Goal: Check status: Check status

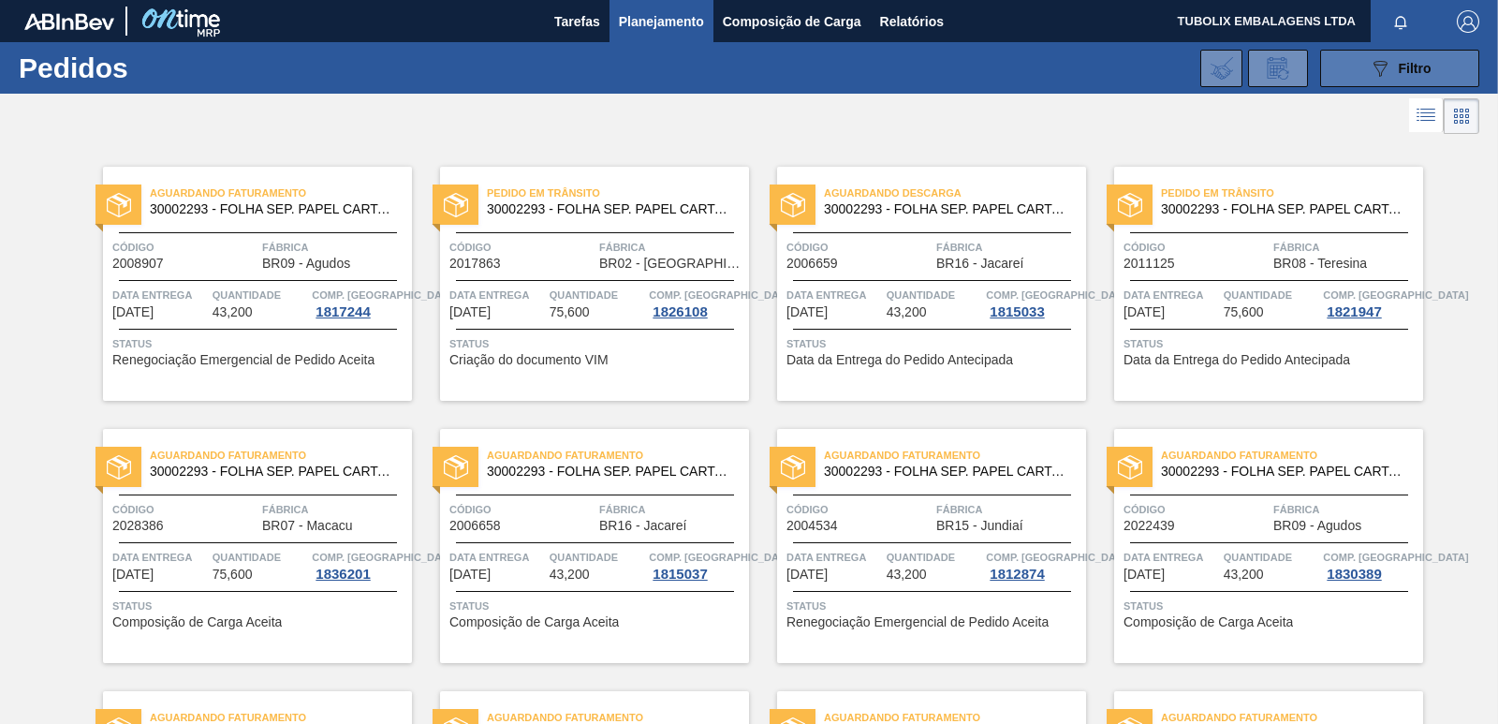
click at [1406, 57] on div "089F7B8B-B2A5-4AFE-B5C0-19BA573D28AC Filtro" at bounding box center [1400, 68] width 63 height 22
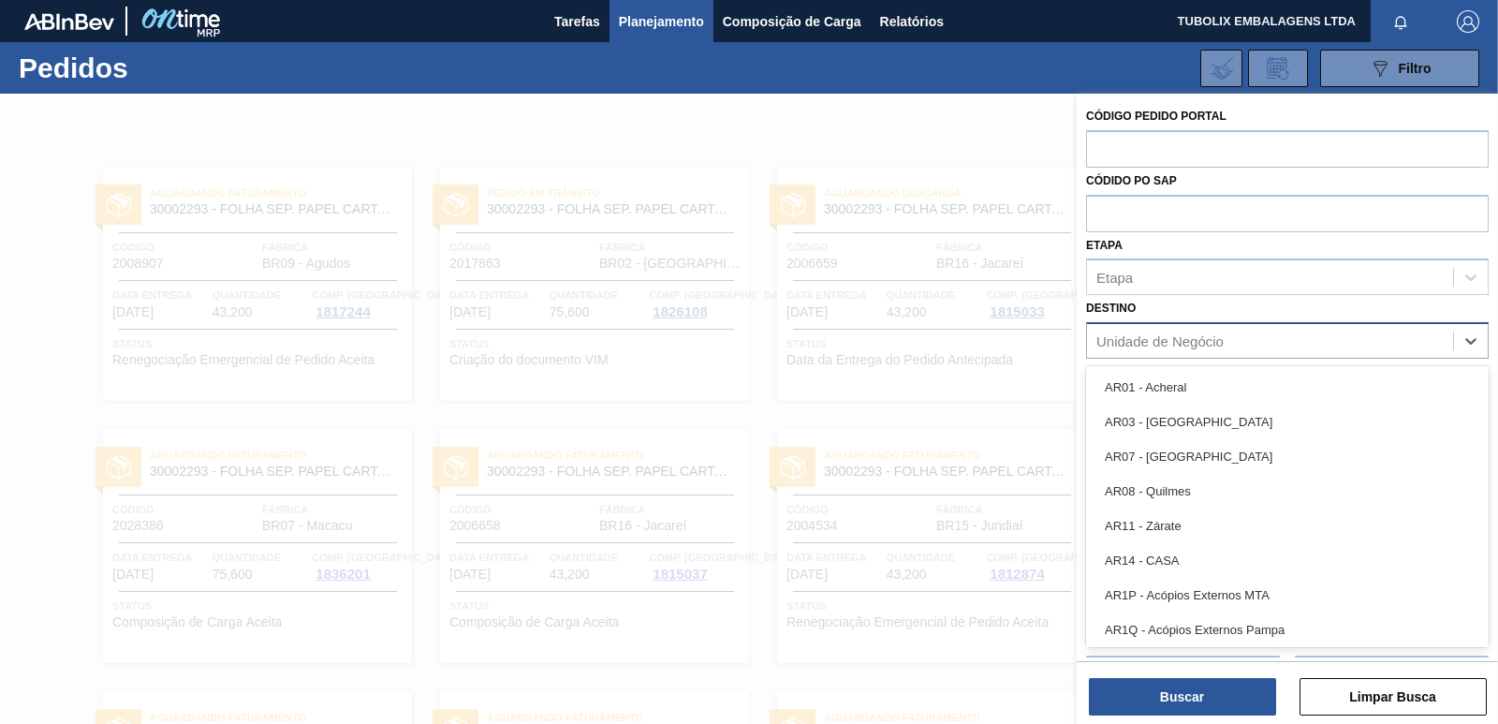
click at [1201, 341] on div "Unidade de Negócio" at bounding box center [1159, 341] width 127 height 16
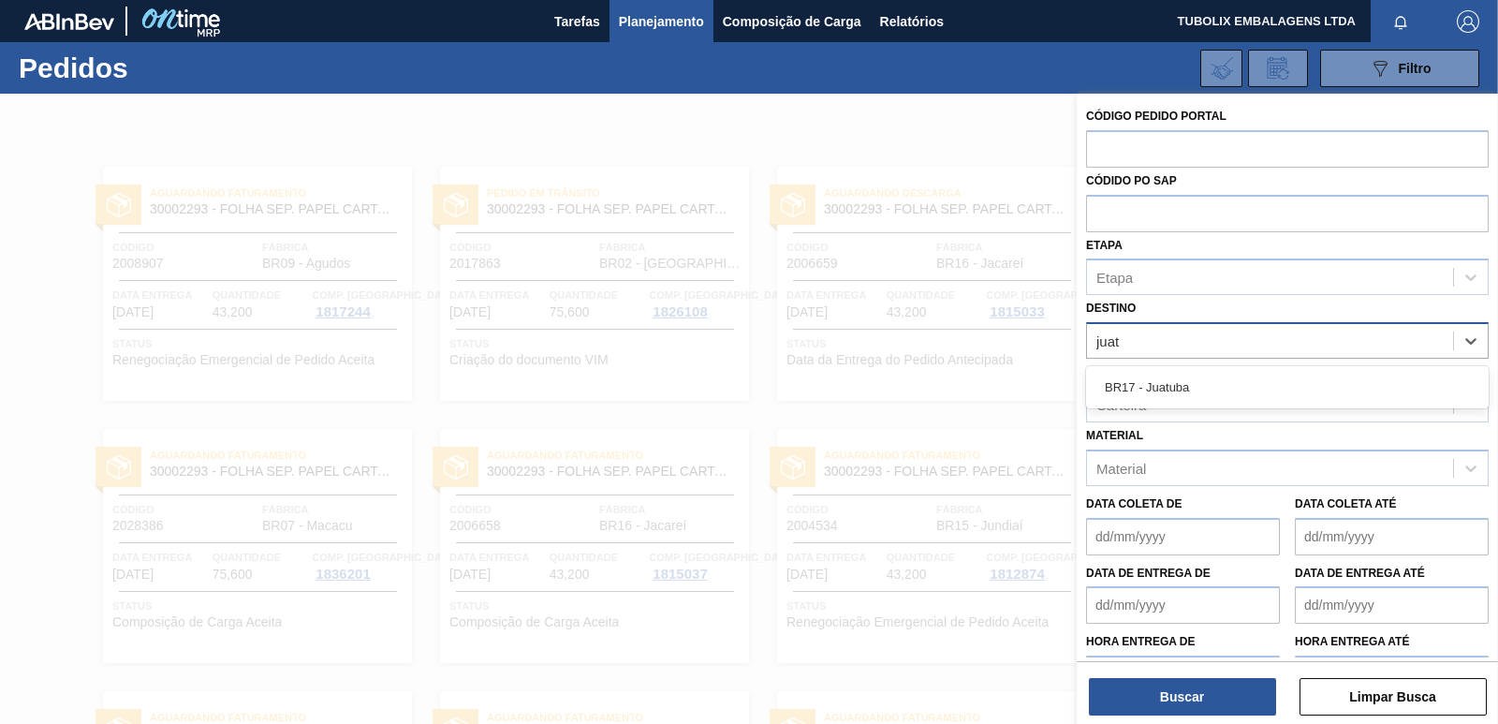
type input "juatu"
click at [1208, 393] on div "BR17 - Juatuba" at bounding box center [1287, 387] width 403 height 35
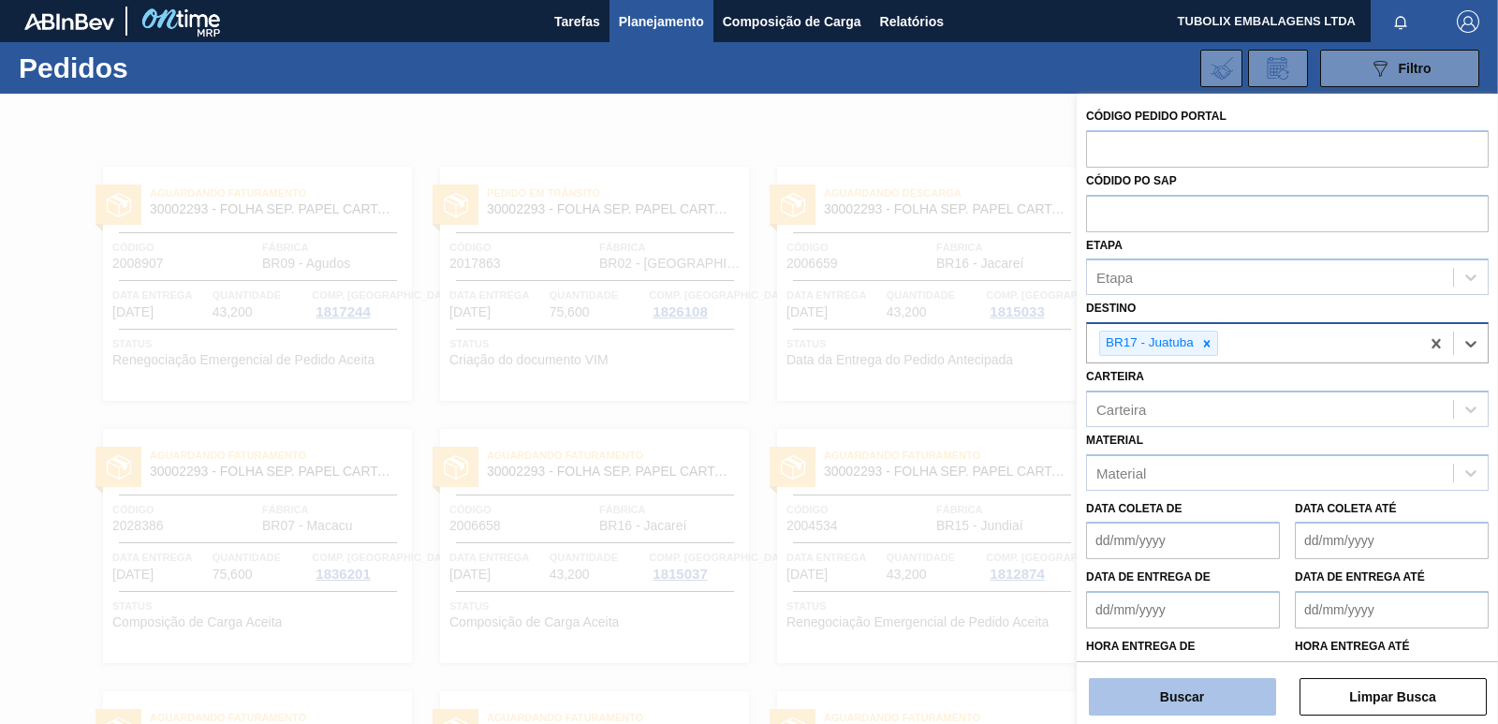
click at [1192, 694] on button "Buscar" at bounding box center [1182, 696] width 187 height 37
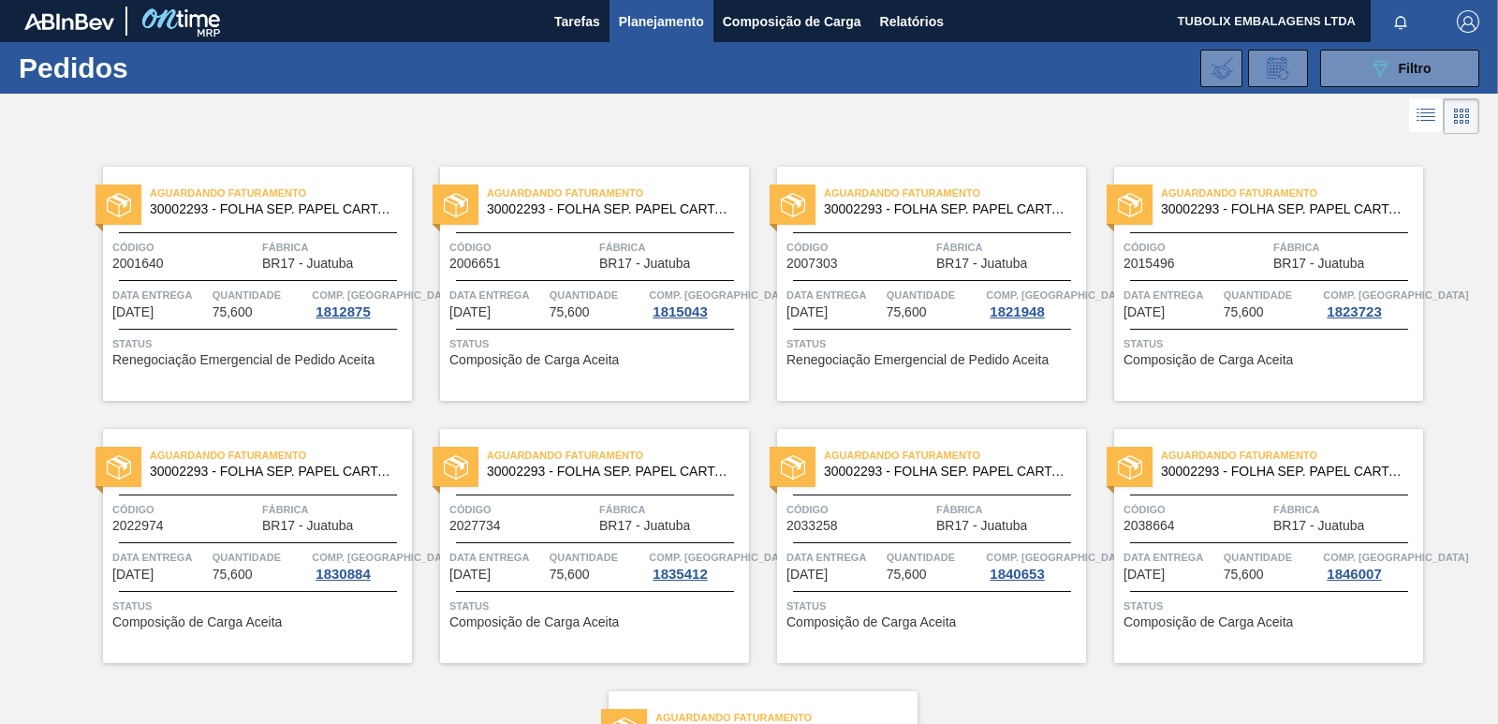
click at [301, 224] on div "Aguardando Faturamento 30002293 - FOLHA SEP. PAPEL CARTAO 1200x1000M 350g Códig…" at bounding box center [257, 284] width 309 height 234
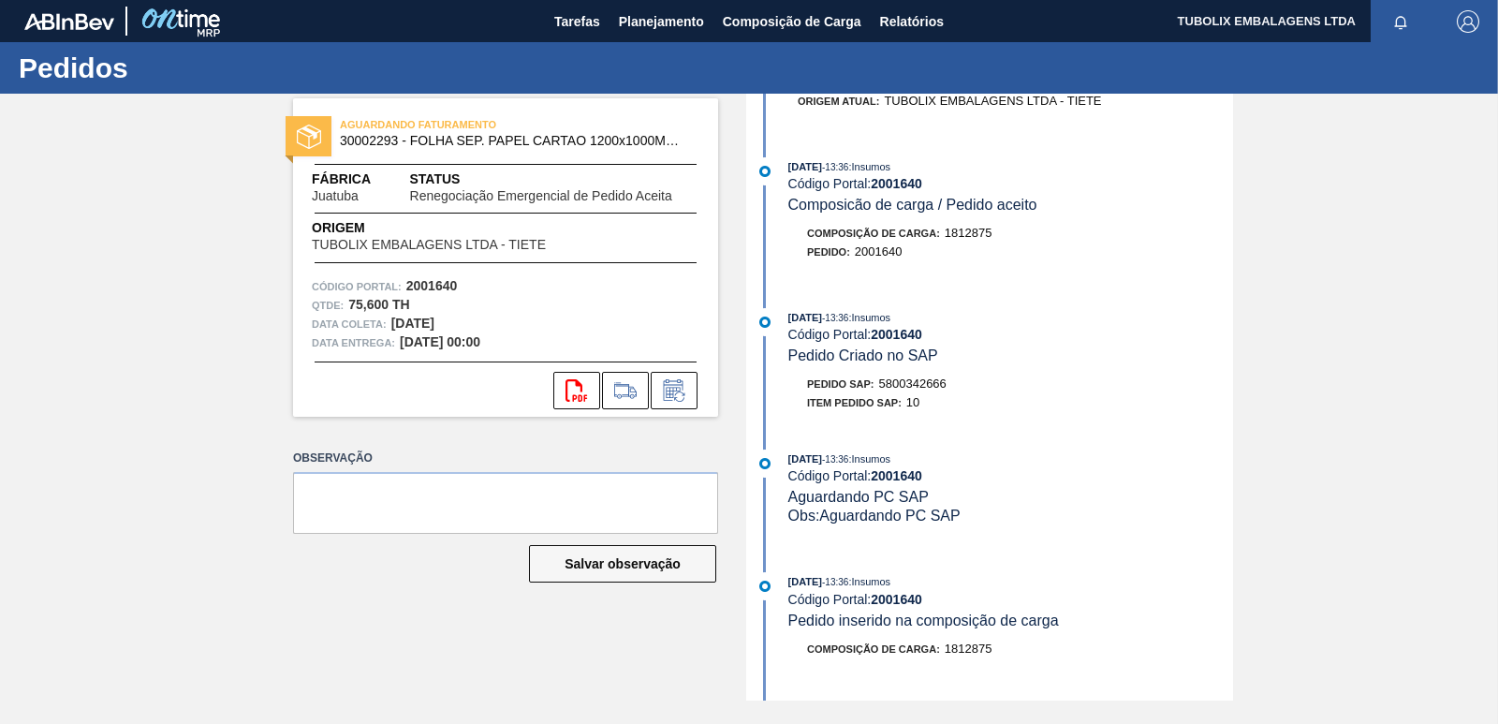
scroll to position [1311, 0]
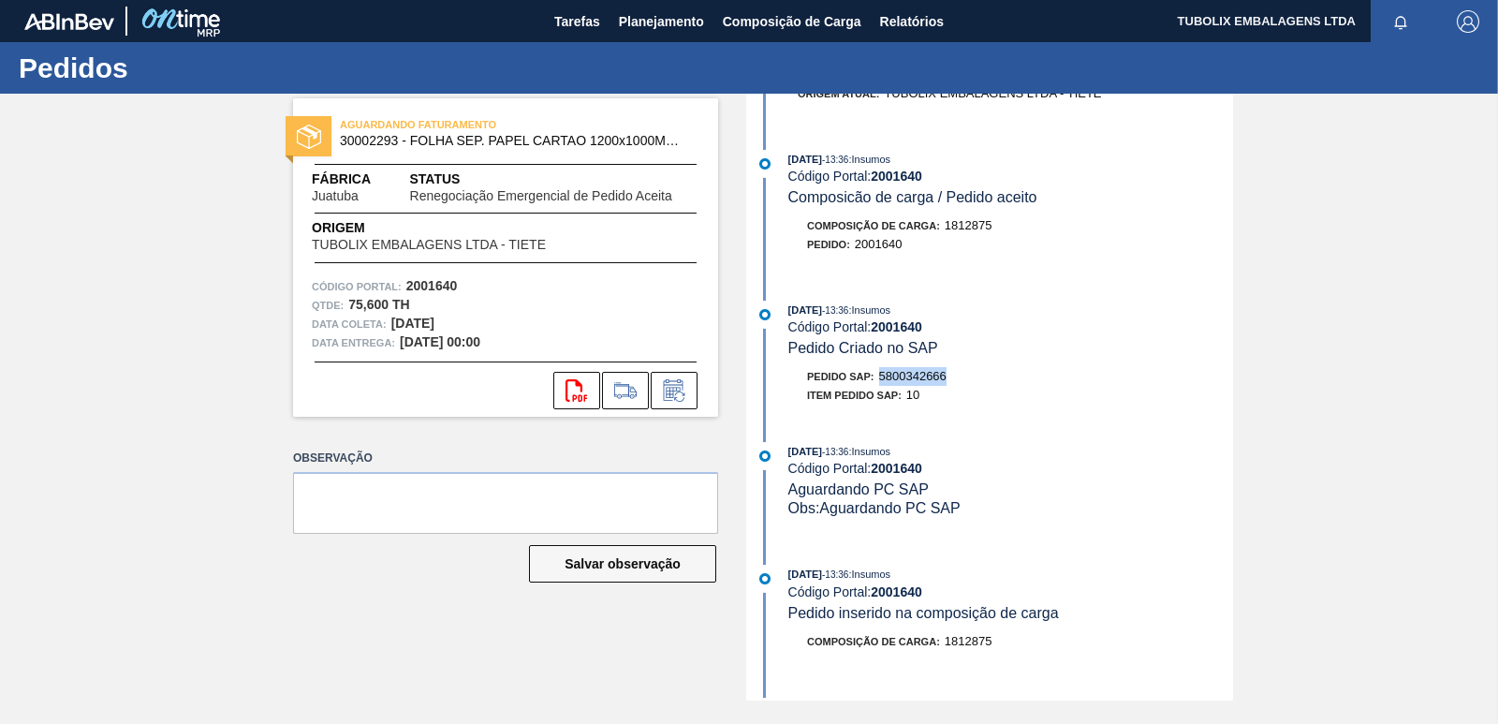
drag, startPoint x: 958, startPoint y: 378, endPoint x: 884, endPoint y: 376, distance: 74.0
click at [884, 376] on div "Pedido SAP: 5800342666" at bounding box center [1010, 376] width 445 height 19
copy span "5800342666"
click at [790, 18] on span "Composição de Carga" at bounding box center [792, 21] width 139 height 22
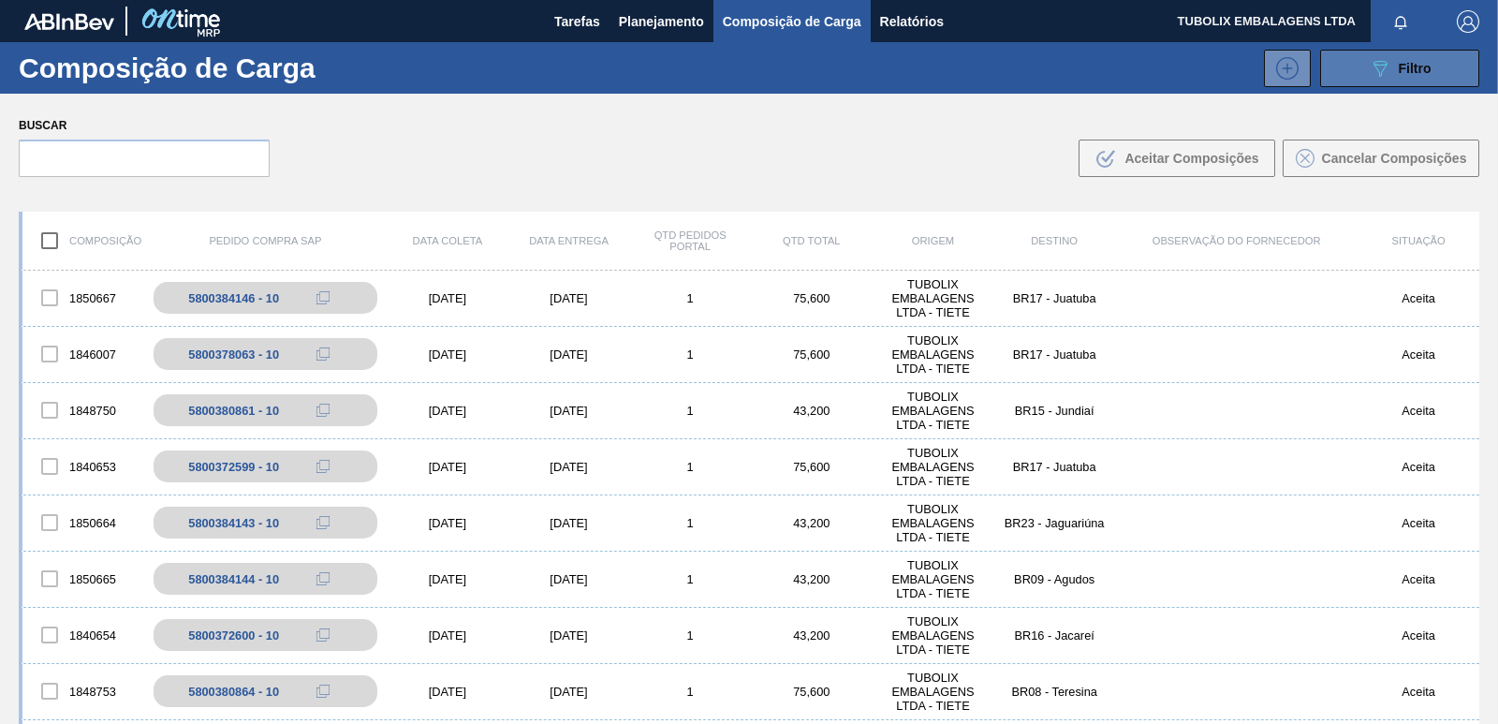
click at [1370, 67] on icon "089F7B8B-B2A5-4AFE-B5C0-19BA573D28AC" at bounding box center [1380, 68] width 22 height 22
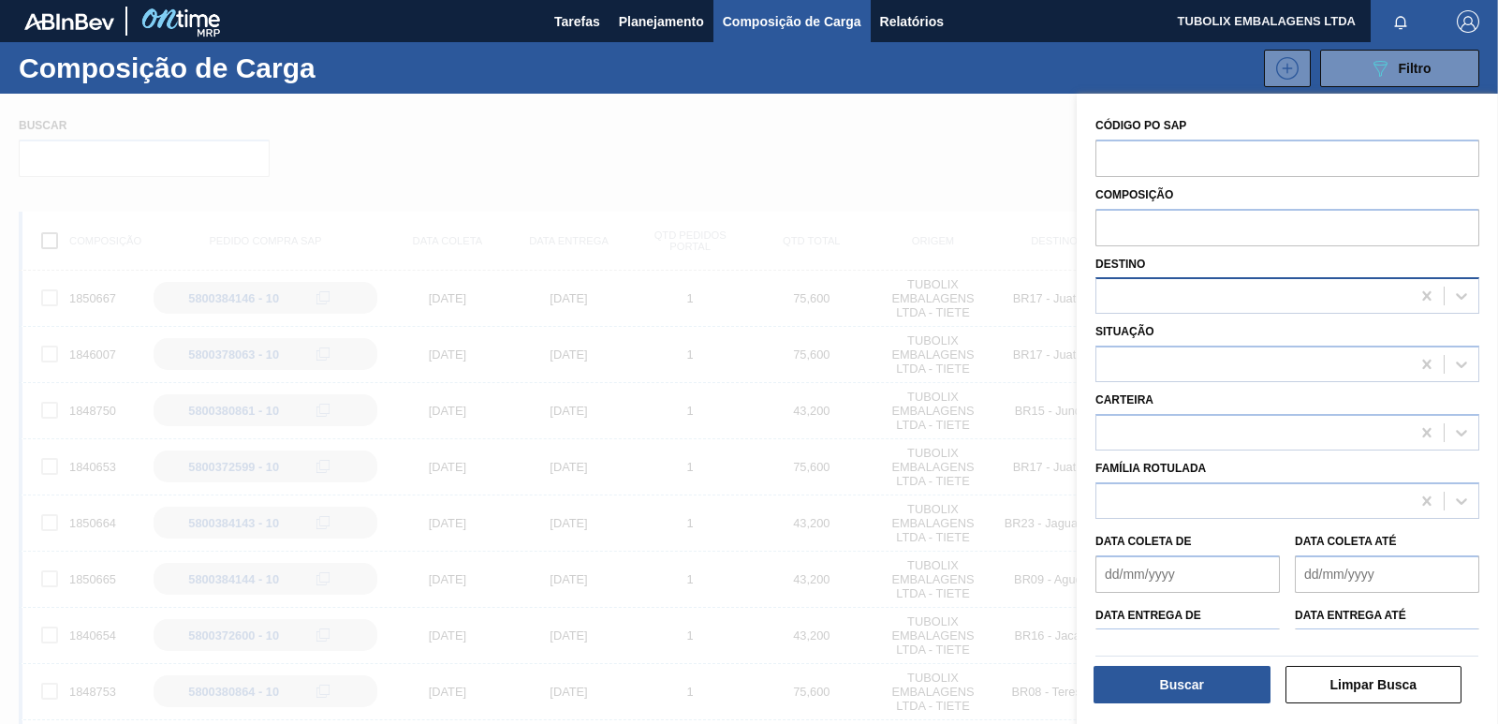
click at [1155, 302] on div at bounding box center [1253, 296] width 314 height 27
type input "juatuba"
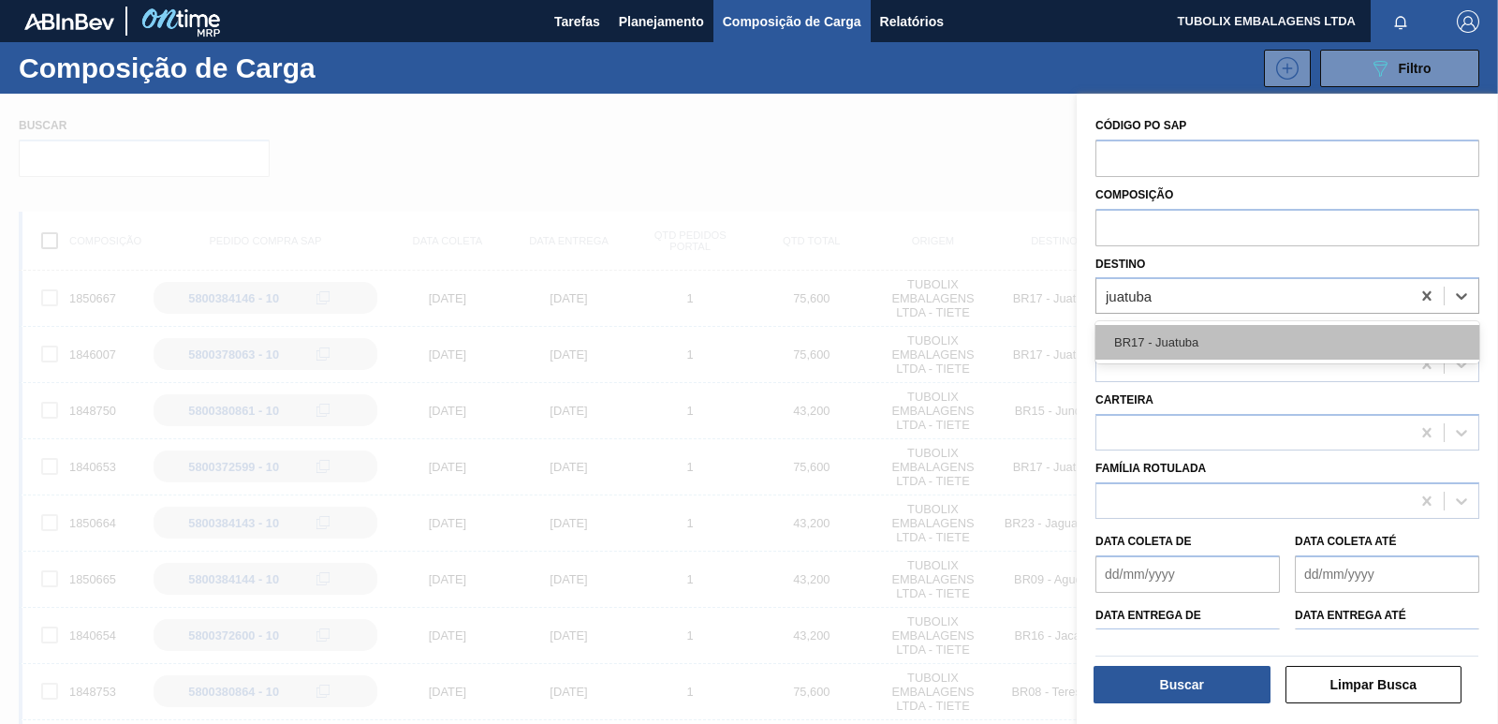
click at [1169, 335] on div "BR17 - Juatuba" at bounding box center [1288, 342] width 384 height 35
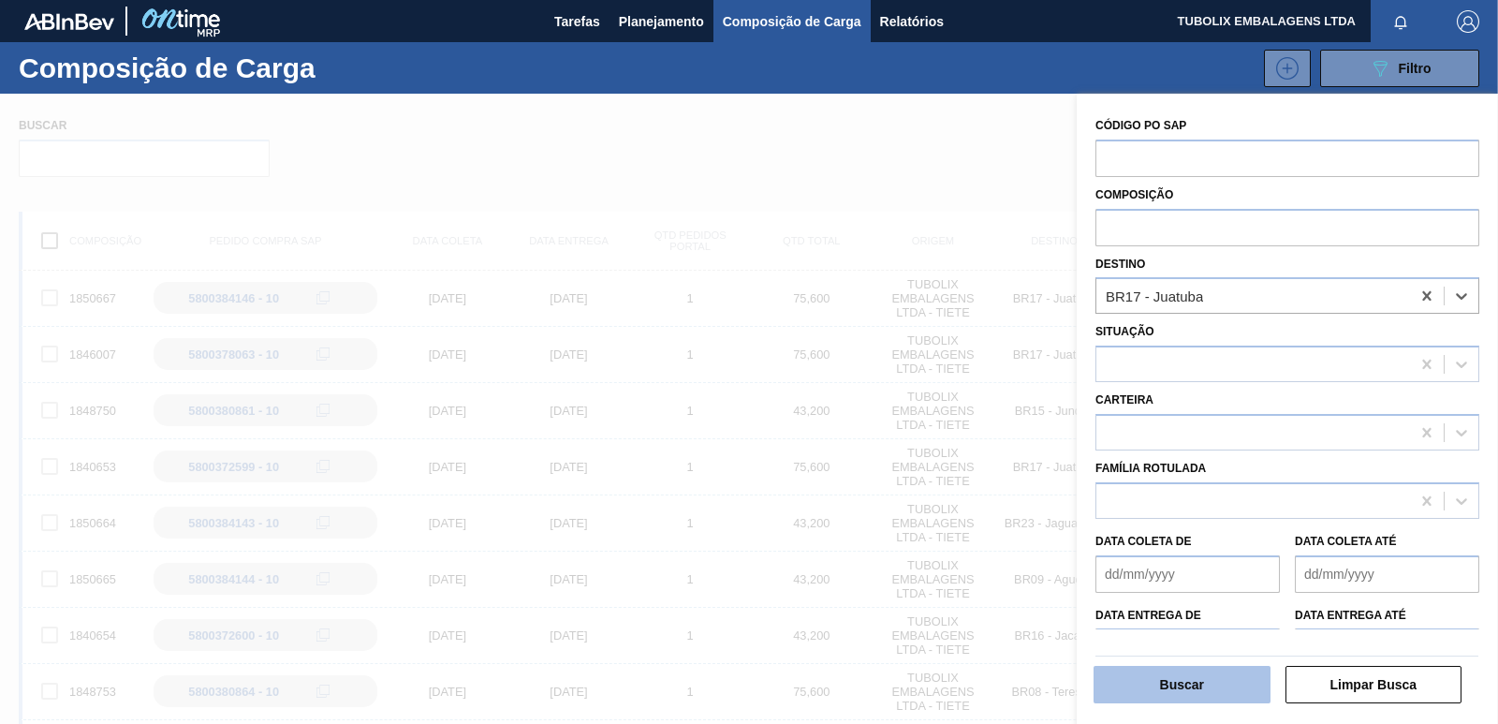
click at [1197, 674] on button "Buscar" at bounding box center [1182, 684] width 177 height 37
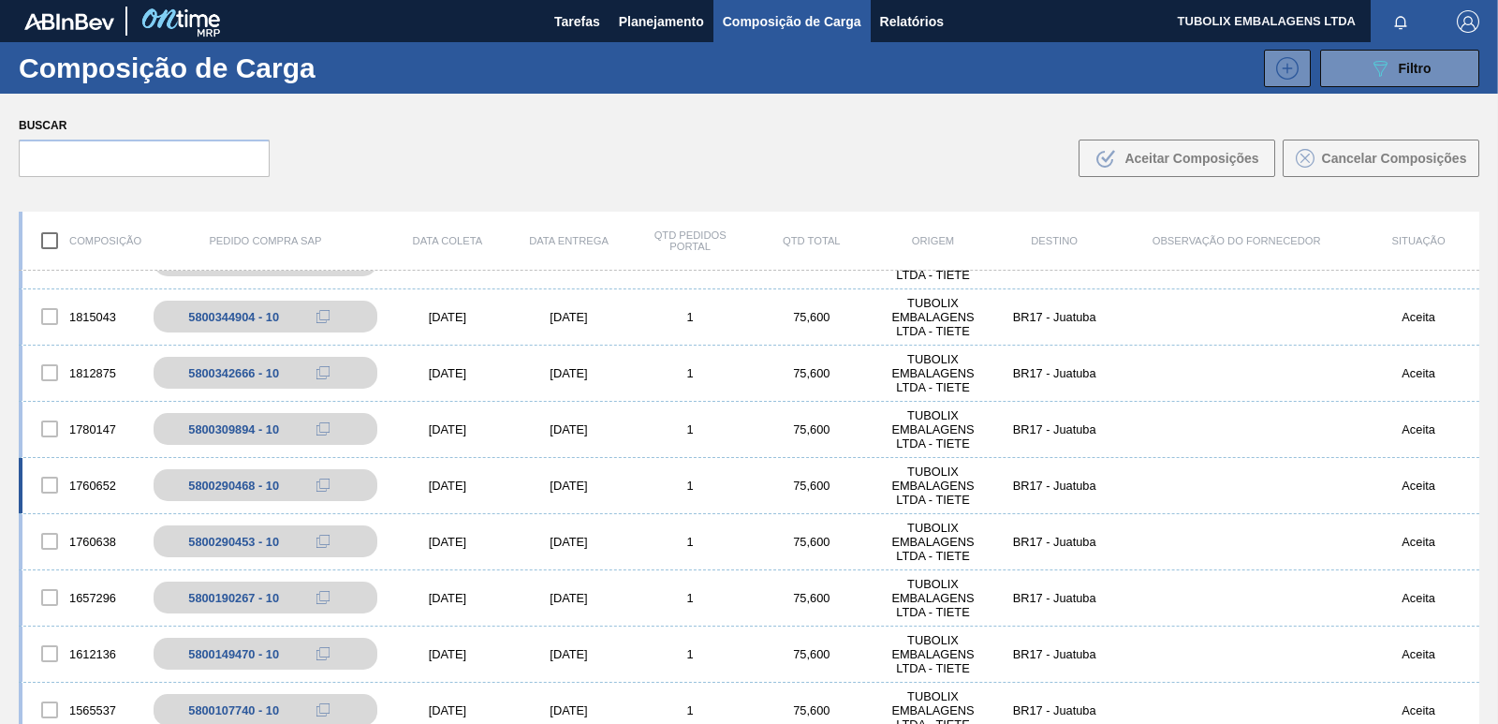
scroll to position [468, 0]
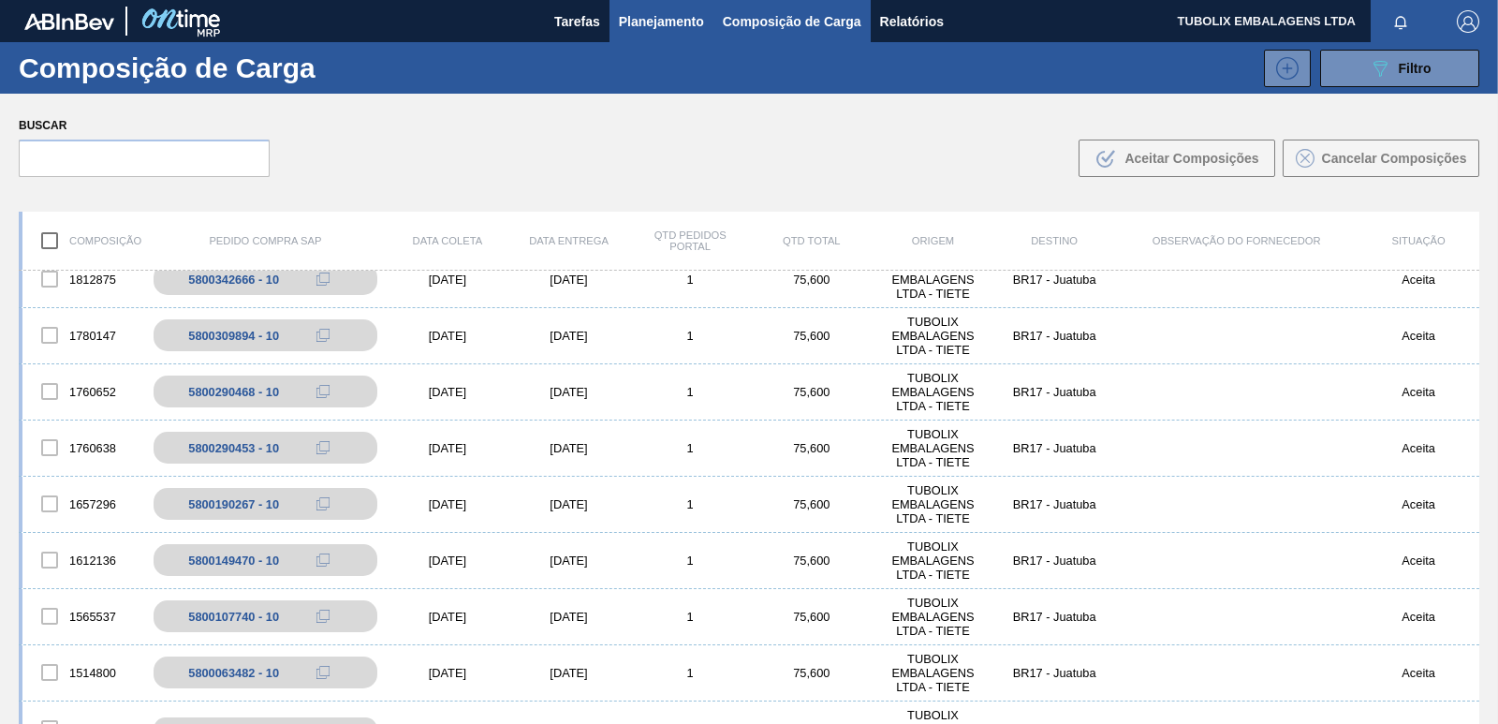
click at [671, 12] on span "Planejamento" at bounding box center [661, 21] width 85 height 22
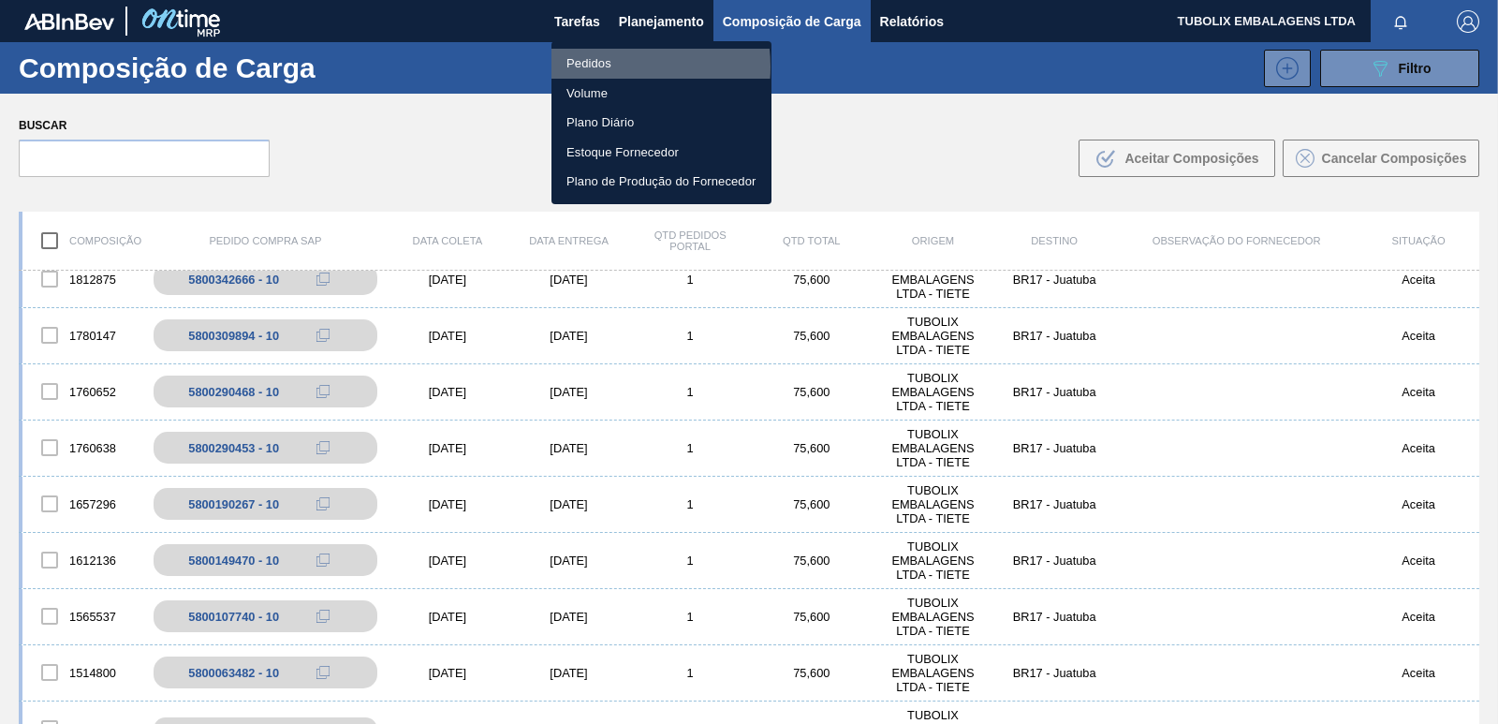
click at [615, 66] on li "Pedidos" at bounding box center [662, 64] width 220 height 30
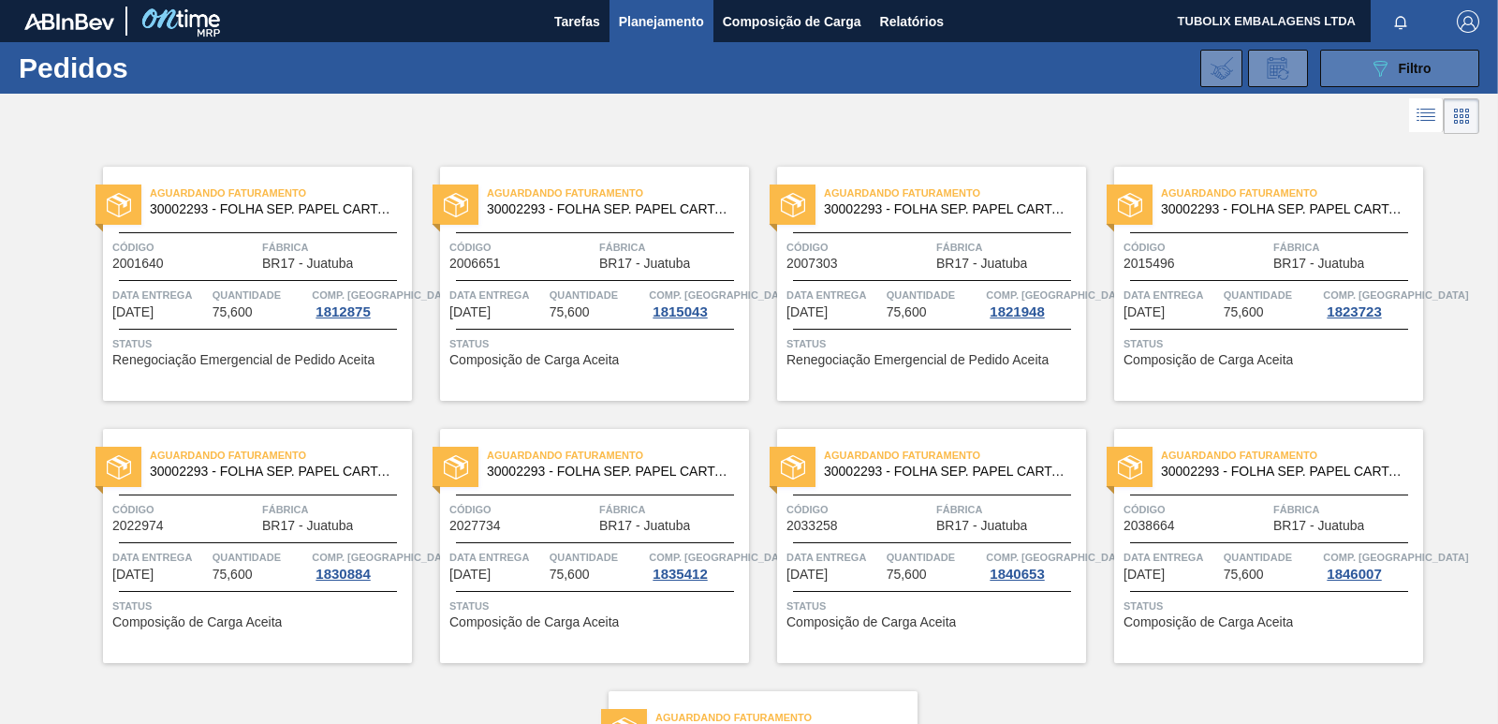
click at [1437, 62] on button "089F7B8B-B2A5-4AFE-B5C0-19BA573D28AC Filtro" at bounding box center [1399, 68] width 159 height 37
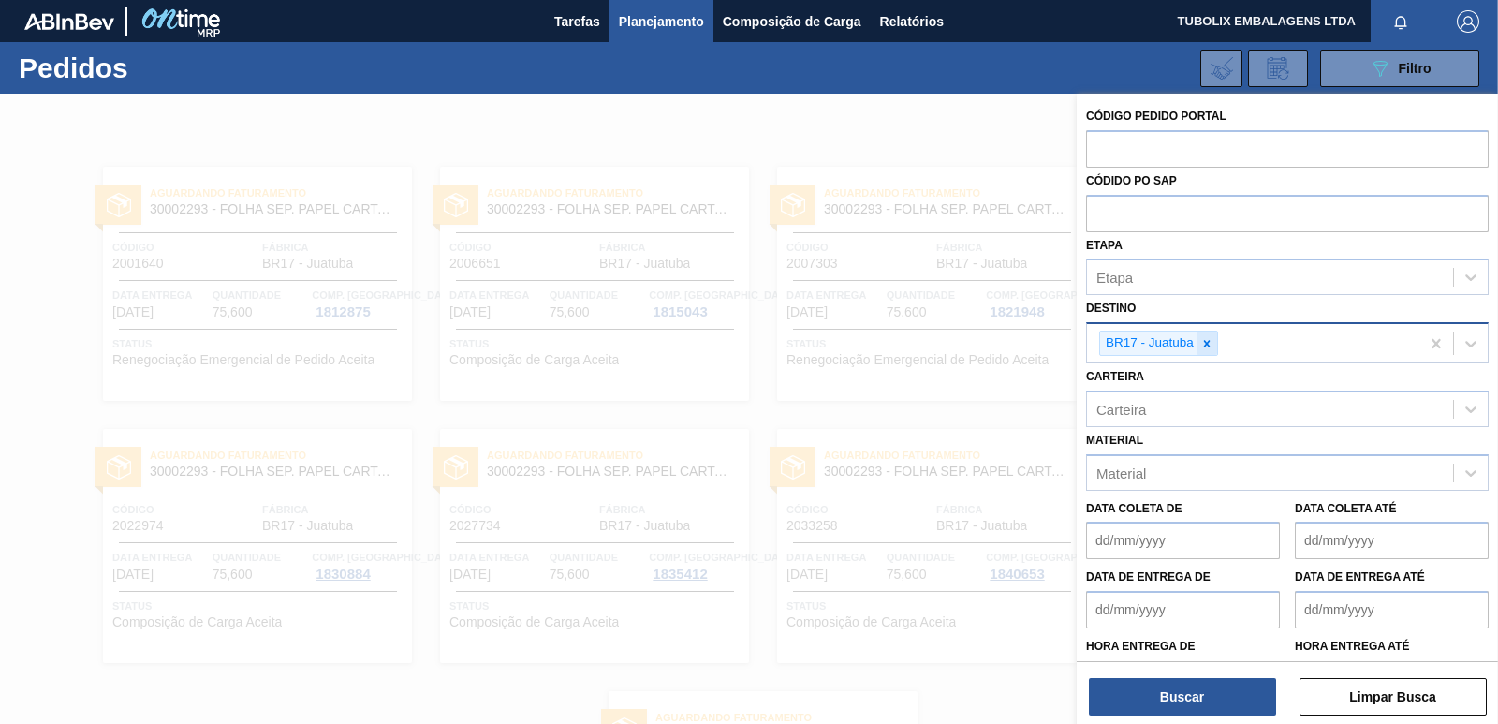
click at [1205, 346] on icon at bounding box center [1206, 343] width 13 height 13
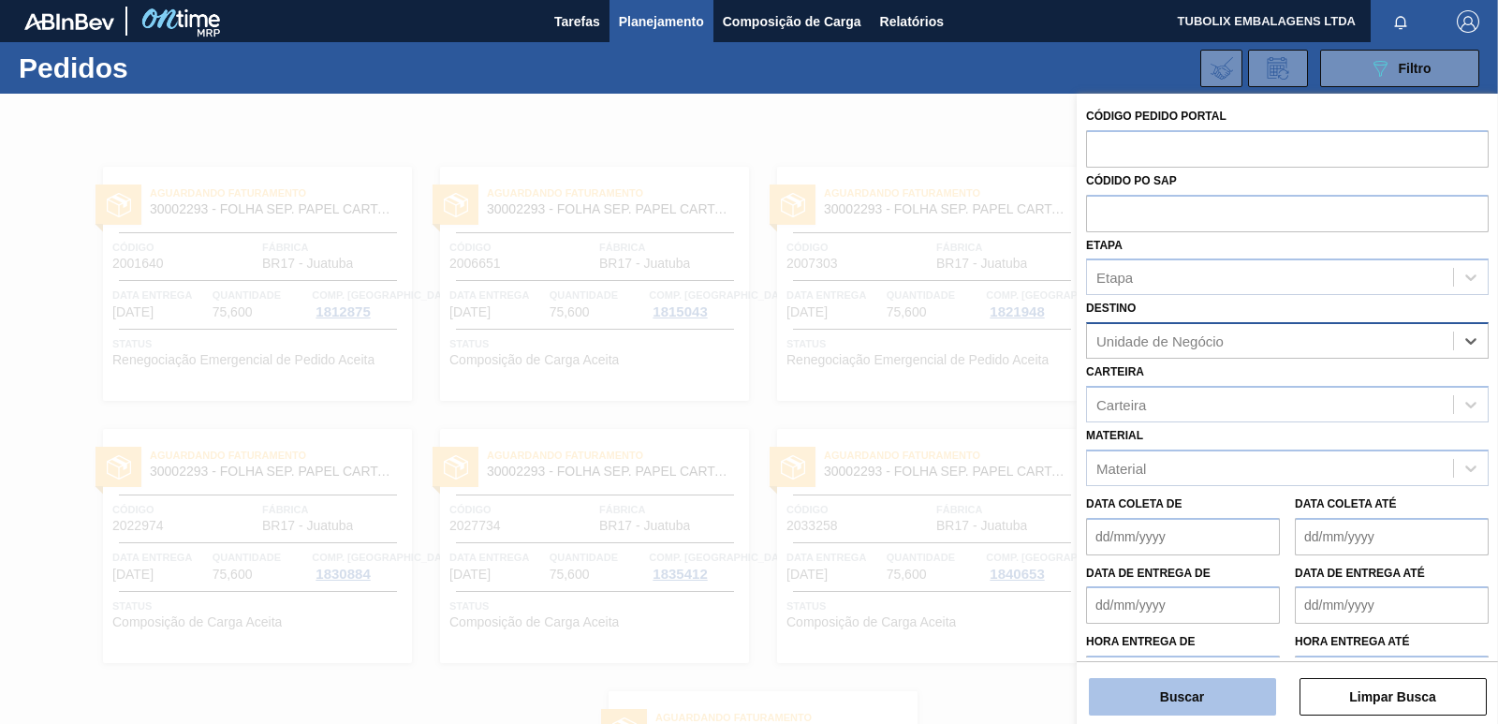
click at [1206, 684] on button "Buscar" at bounding box center [1182, 696] width 187 height 37
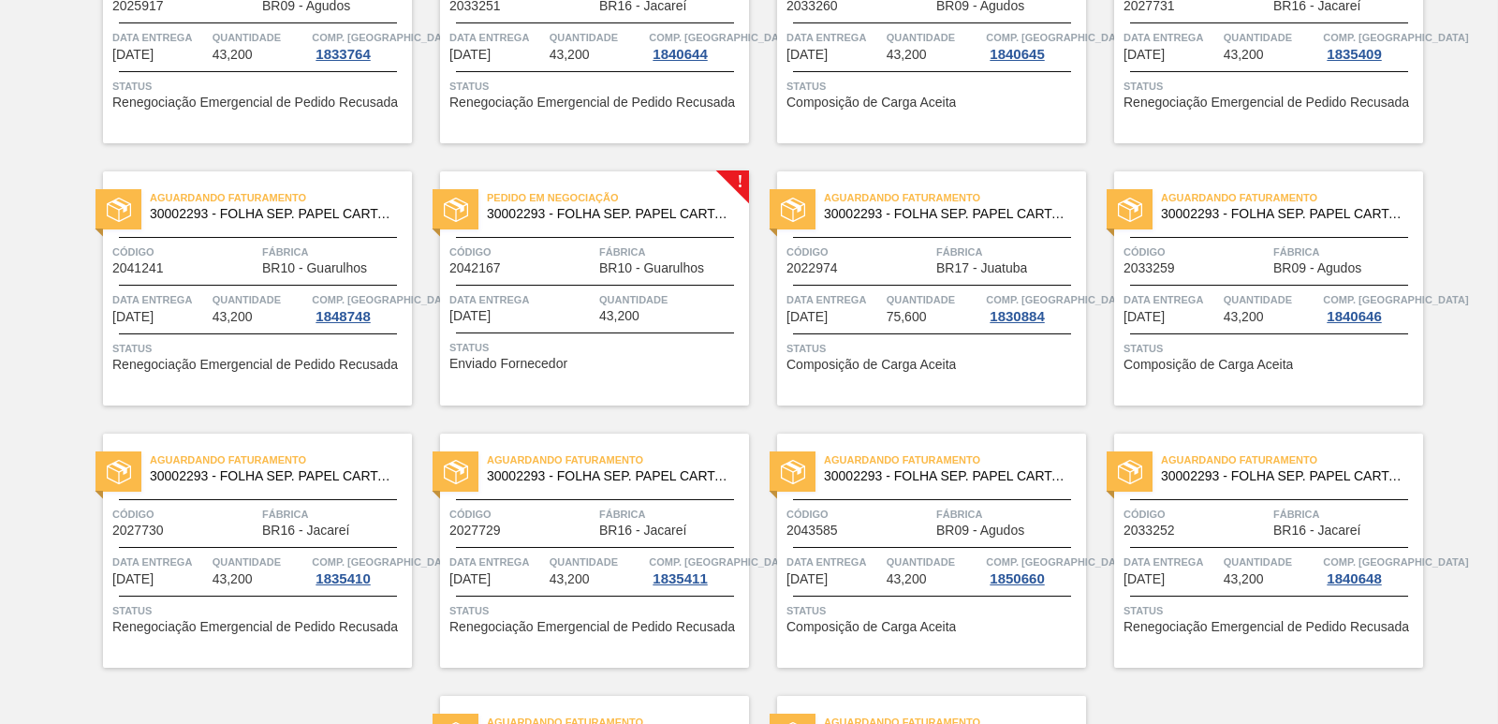
scroll to position [2892, 0]
